Goal: Task Accomplishment & Management: Complete application form

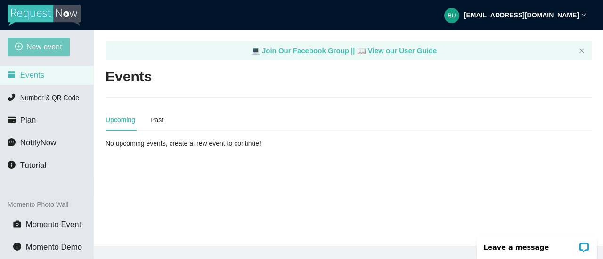
click at [46, 45] on span "New event" at bounding box center [44, 47] width 36 height 12
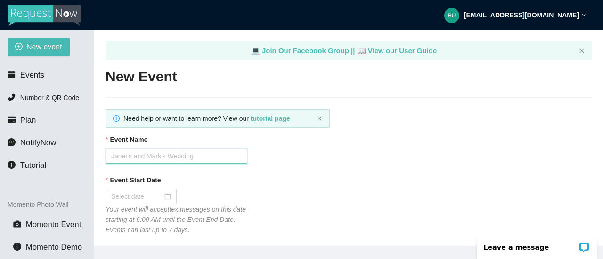
click at [215, 158] on input "Event Name" at bounding box center [176, 156] width 142 height 15
type input "[PERSON_NAME] PLACE"
click at [406, 152] on div "Event Name [PERSON_NAME] PLACE" at bounding box center [348, 149] width 486 height 29
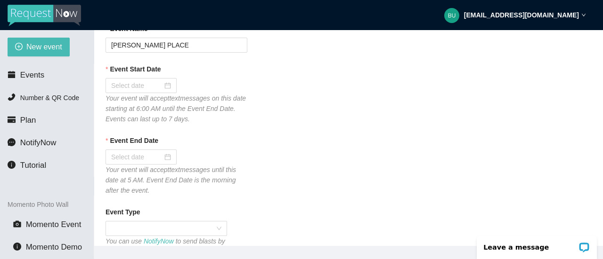
scroll to position [113, 0]
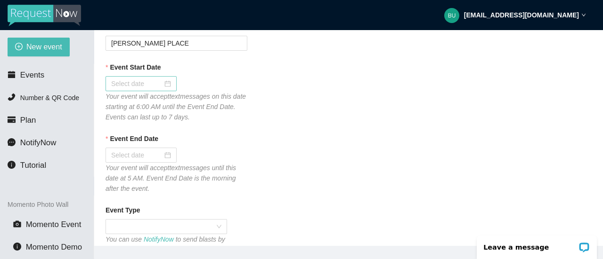
click at [161, 83] on div at bounding box center [141, 84] width 60 height 10
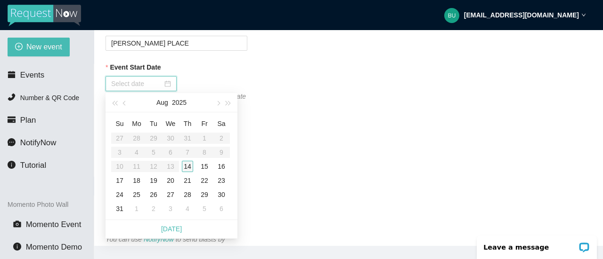
type input "[DATE]"
click at [187, 164] on div "14" at bounding box center [187, 166] width 11 height 11
type input "[DATE]"
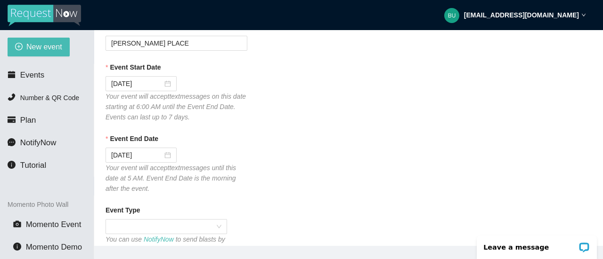
click at [298, 161] on div "Event End Date [DATE] Your event will accept text messages until this date at 5…" at bounding box center [348, 164] width 486 height 60
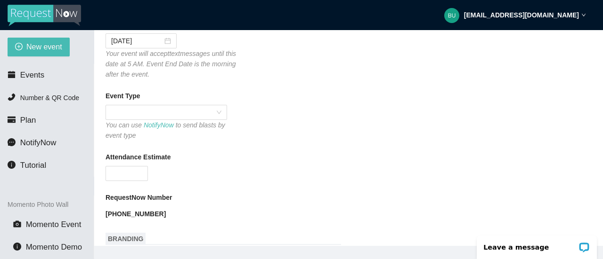
scroll to position [245, 0]
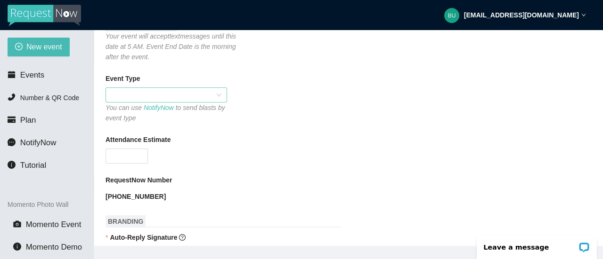
click at [158, 95] on span at bounding box center [166, 95] width 110 height 14
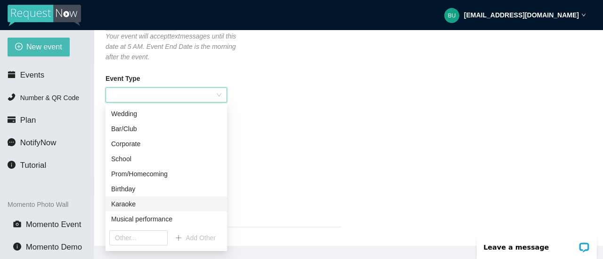
click at [125, 203] on div "Karaoke" at bounding box center [166, 204] width 110 height 10
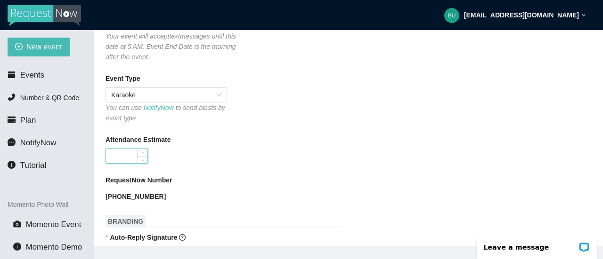
click at [126, 156] on input "Attendance Estimate" at bounding box center [126, 156] width 41 height 14
type input "60"
click at [296, 187] on div "RequestNow Number" at bounding box center [348, 182] width 486 height 14
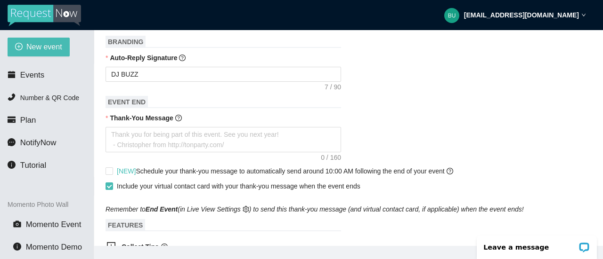
scroll to position [433, 0]
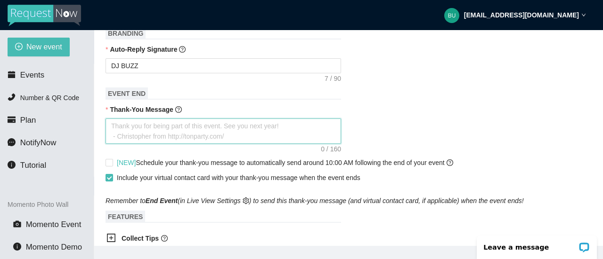
click at [138, 130] on textarea "Thank-You Message" at bounding box center [222, 131] width 235 height 25
type textarea "T"
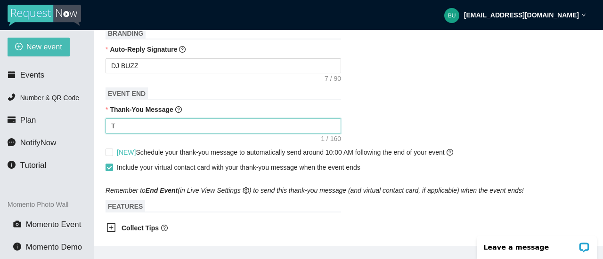
type textarea "Th"
type textarea "Tha"
type textarea "Than"
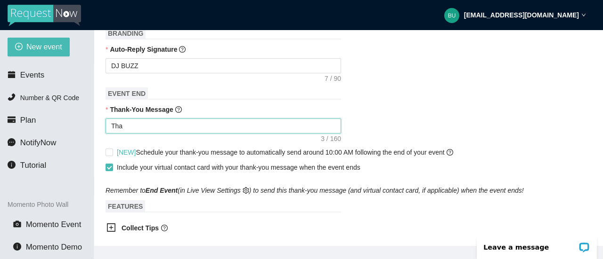
type textarea "Than"
type textarea "Thank"
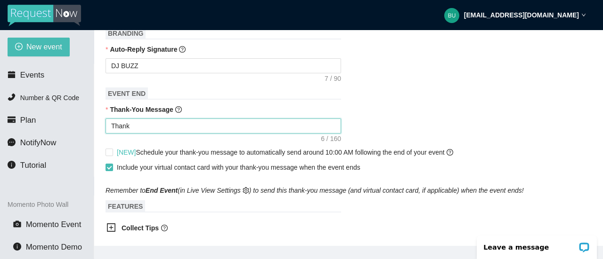
type textarea "Thank y"
type textarea "Thank yo"
type textarea "Thank you"
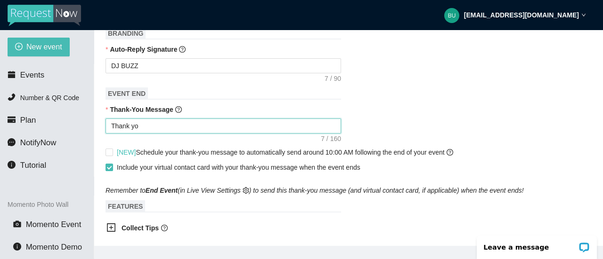
type textarea "Thank you"
type textarea "Thank you f"
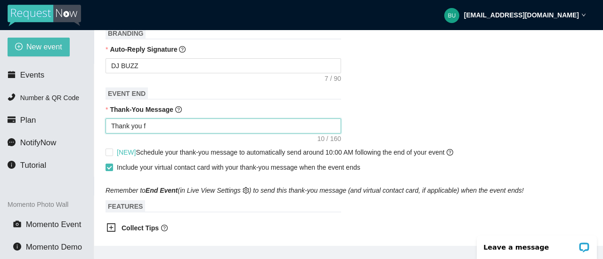
type textarea "Thank you fo"
type textarea "Thank you for"
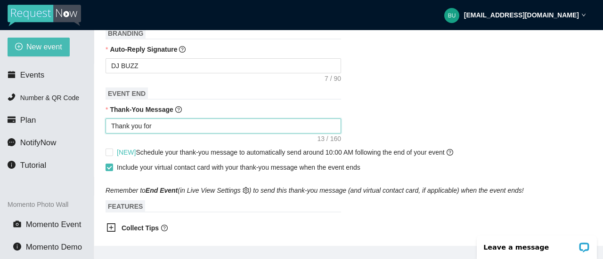
type textarea "Thank you for"
type textarea "Thank you for c"
type textarea "Thank you for co"
type textarea "Thank you for com"
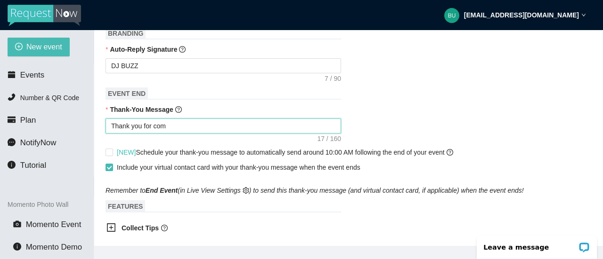
type textarea "Thank you for comi"
type textarea "Thank you for comin"
type textarea "Thank you for coming"
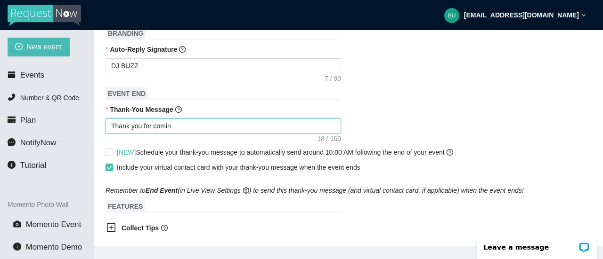
type textarea "Thank you for coming"
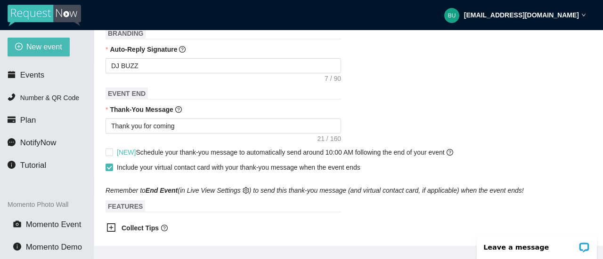
click at [350, 209] on form "Event Name [PERSON_NAME] PLACE Event Start Date [DATE] Your event will accept t…" at bounding box center [348, 79] width 486 height 756
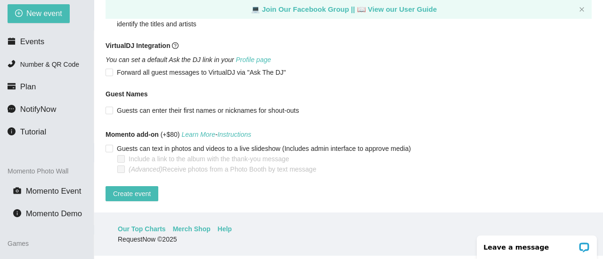
scroll to position [38, 0]
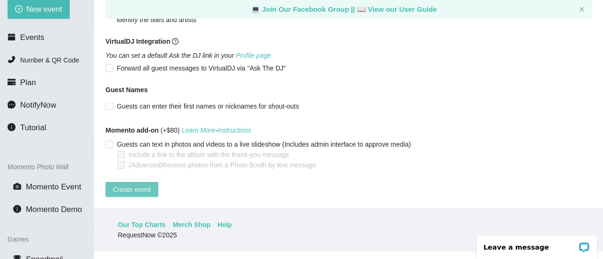
click at [139, 185] on span "Create event" at bounding box center [132, 190] width 38 height 10
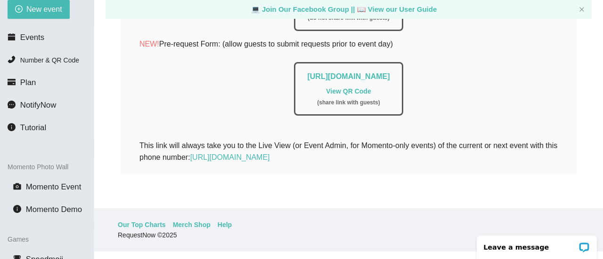
scroll to position [268, 0]
click at [334, 8] on link "💻 Join Our Facebook Group ||" at bounding box center [304, 9] width 106 height 8
click at [477, 39] on p "NEW! Pre-request Form: (allow guests to submit requests prior to event day)" at bounding box center [348, 44] width 418 height 12
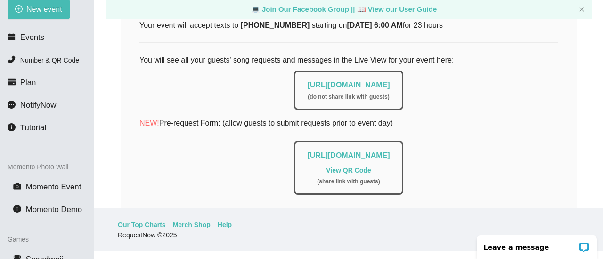
scroll to position [155, 0]
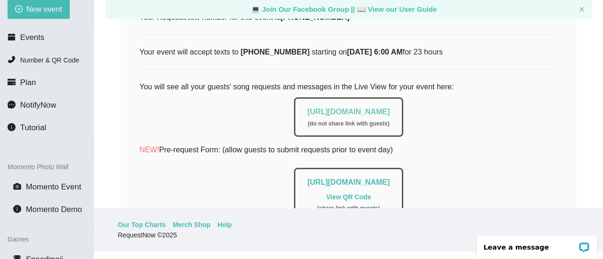
click at [326, 110] on link "[URL][DOMAIN_NAME]" at bounding box center [348, 112] width 82 height 8
